Goal: Information Seeking & Learning: Learn about a topic

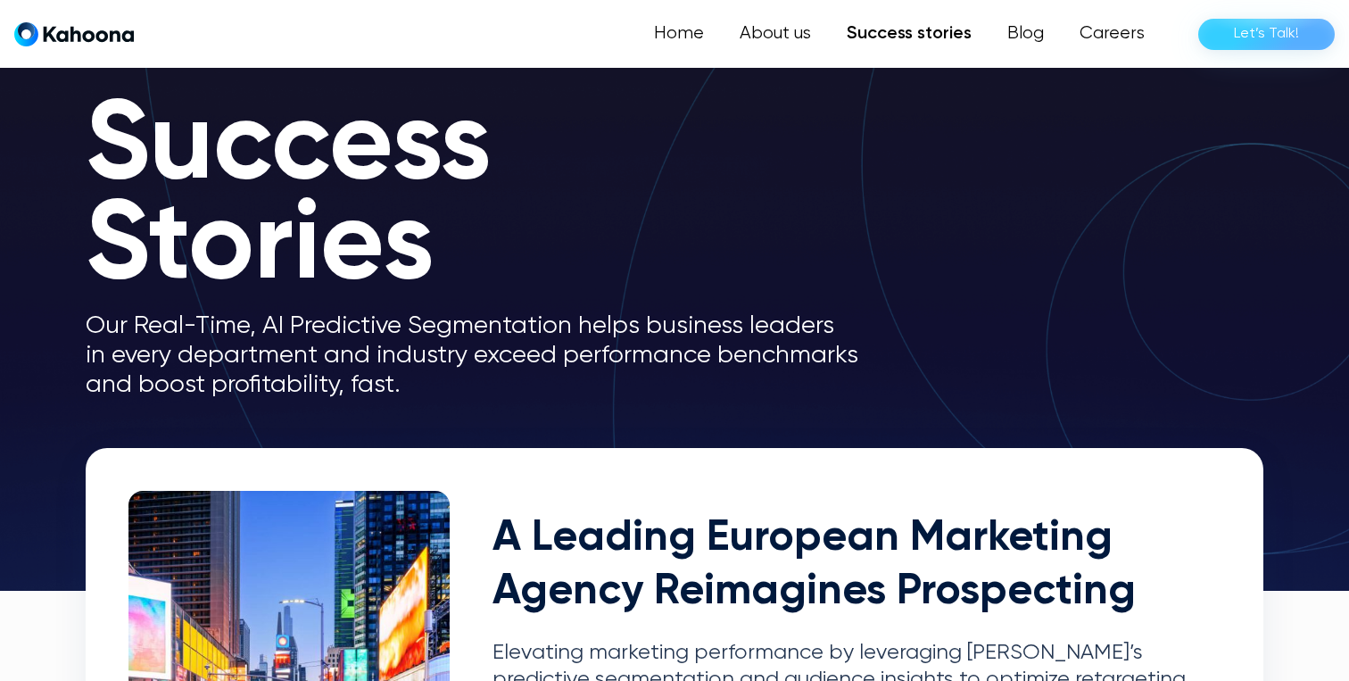
scroll to position [63, 0]
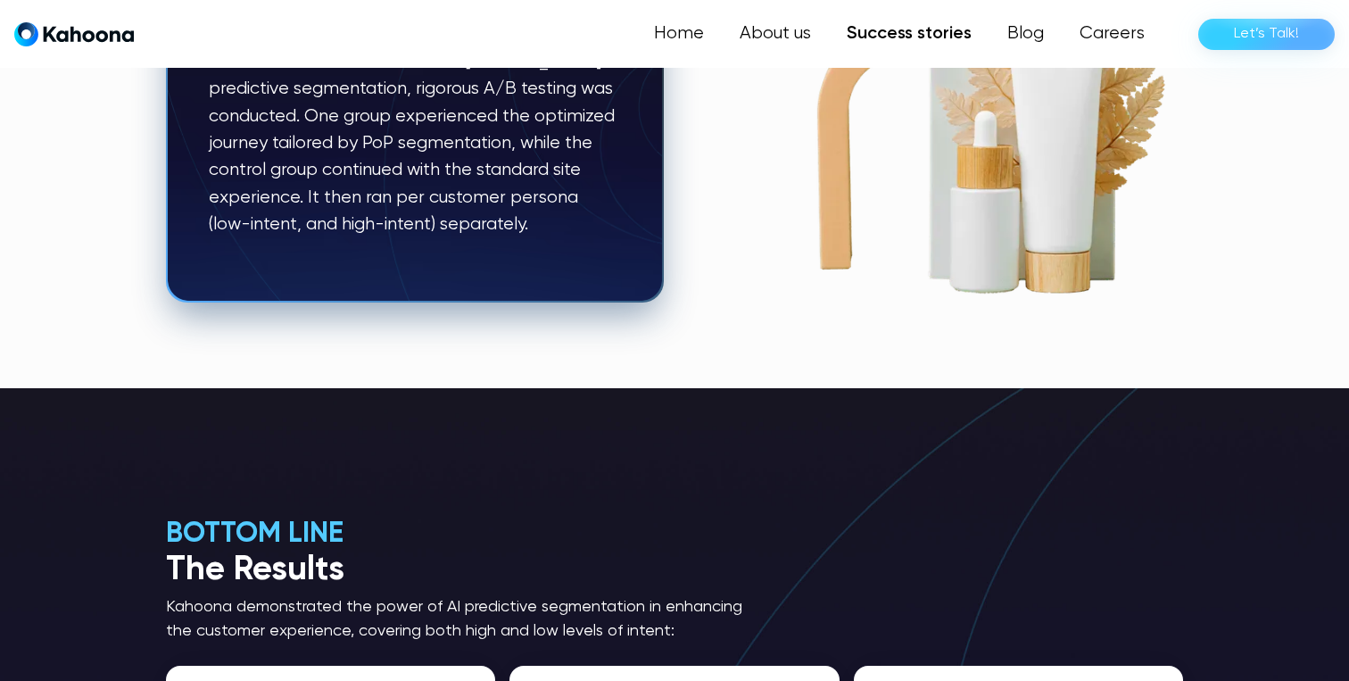
scroll to position [2777, 0]
